Goal: Browse casually

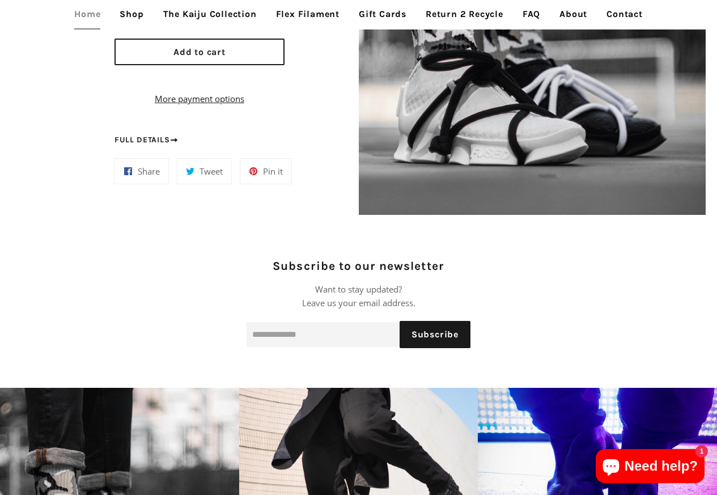
scroll to position [1088, 0]
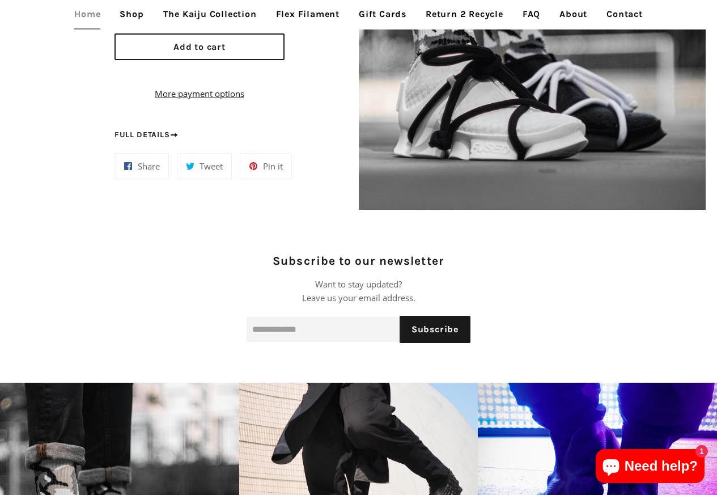
click at [136, 141] on div "**********" at bounding box center [220, 46] width 210 height 299
